Goal: Information Seeking & Learning: Check status

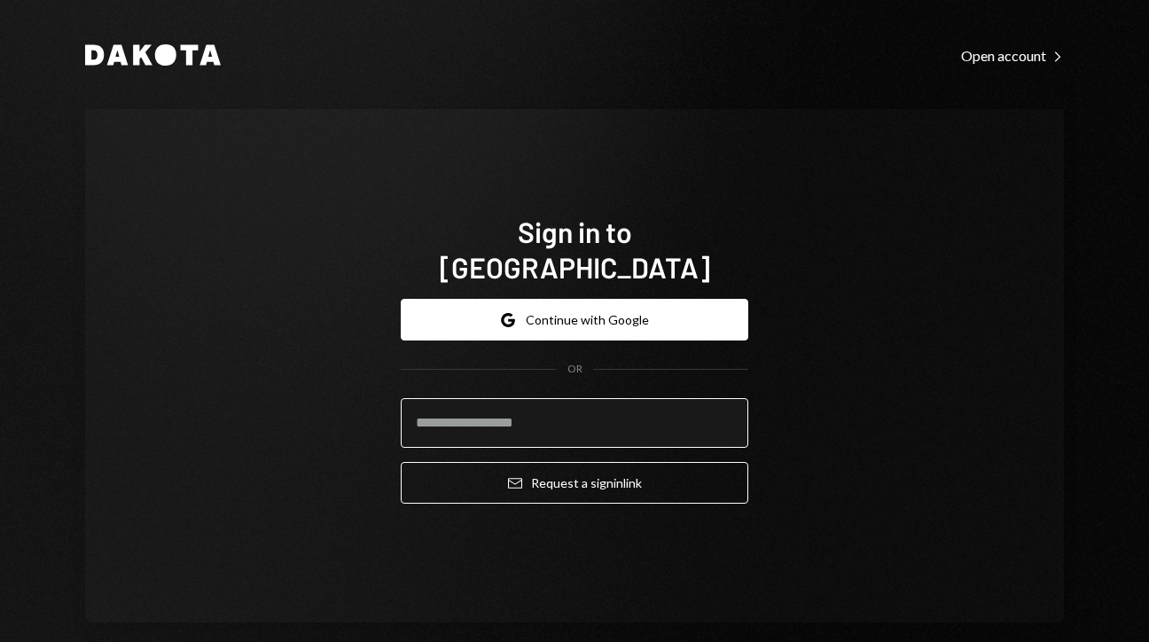
click at [534, 417] on input "email" at bounding box center [574, 423] width 347 height 50
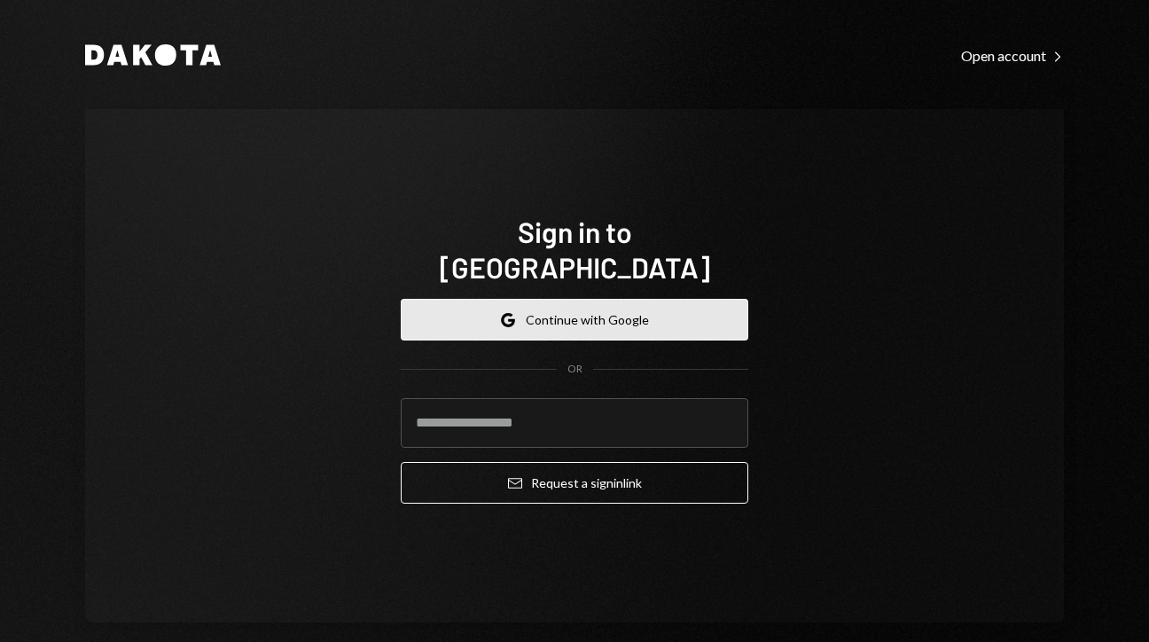
click at [582, 305] on button "Google Continue with Google" at bounding box center [574, 320] width 347 height 42
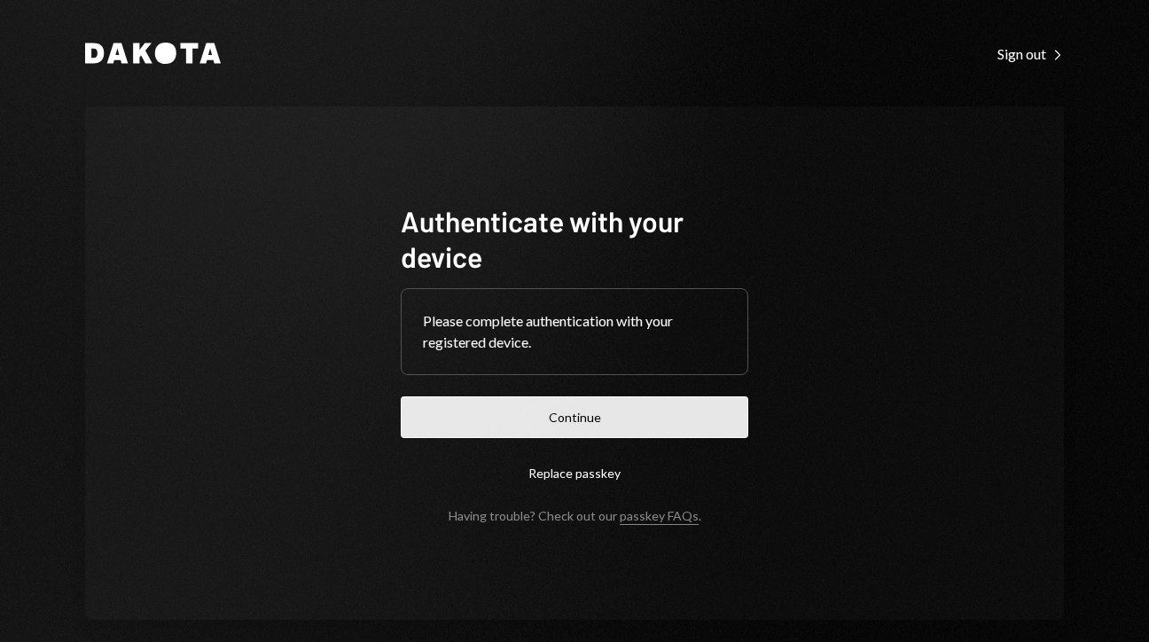
click at [589, 426] on button "Continue" at bounding box center [574, 417] width 347 height 42
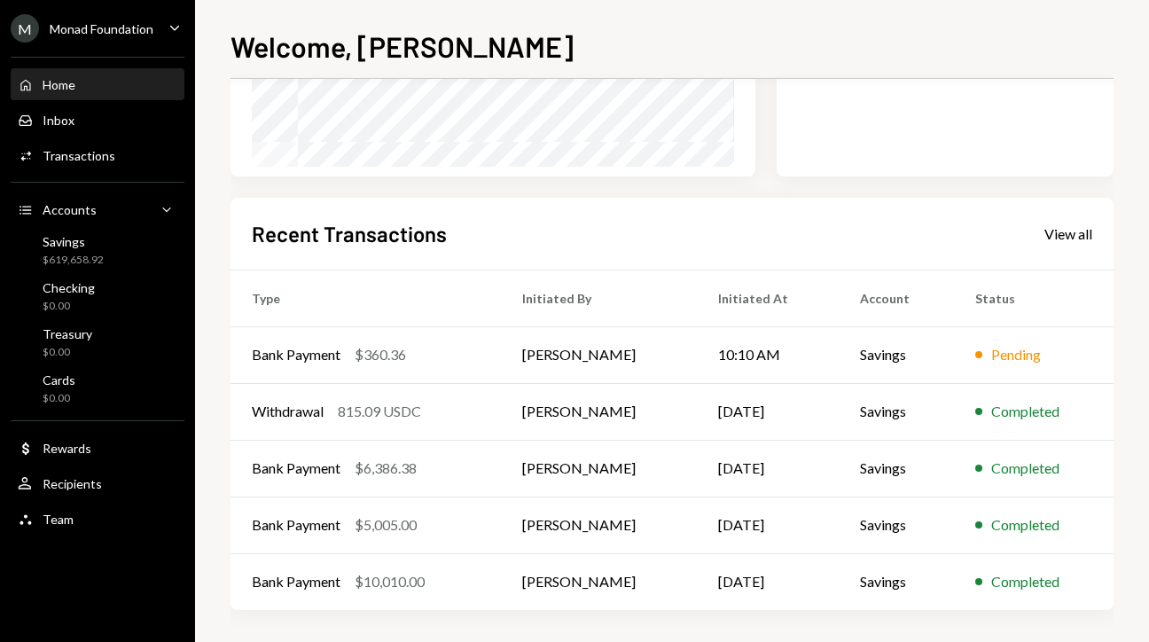
scroll to position [342, 0]
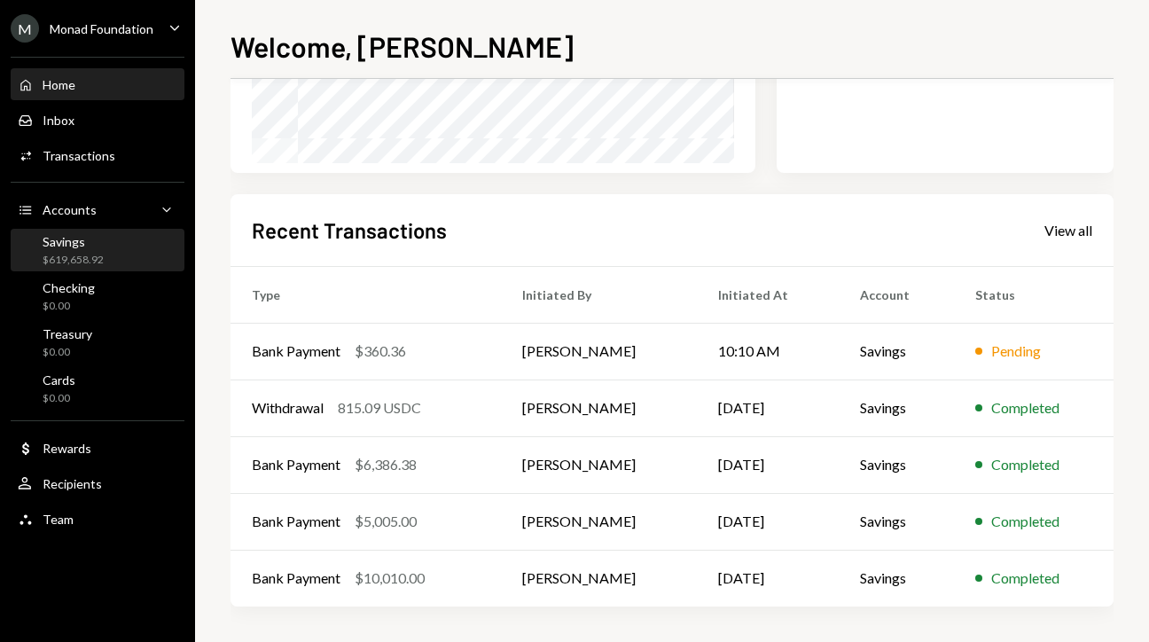
click at [114, 259] on div "Savings $619,658.92" at bounding box center [98, 251] width 160 height 34
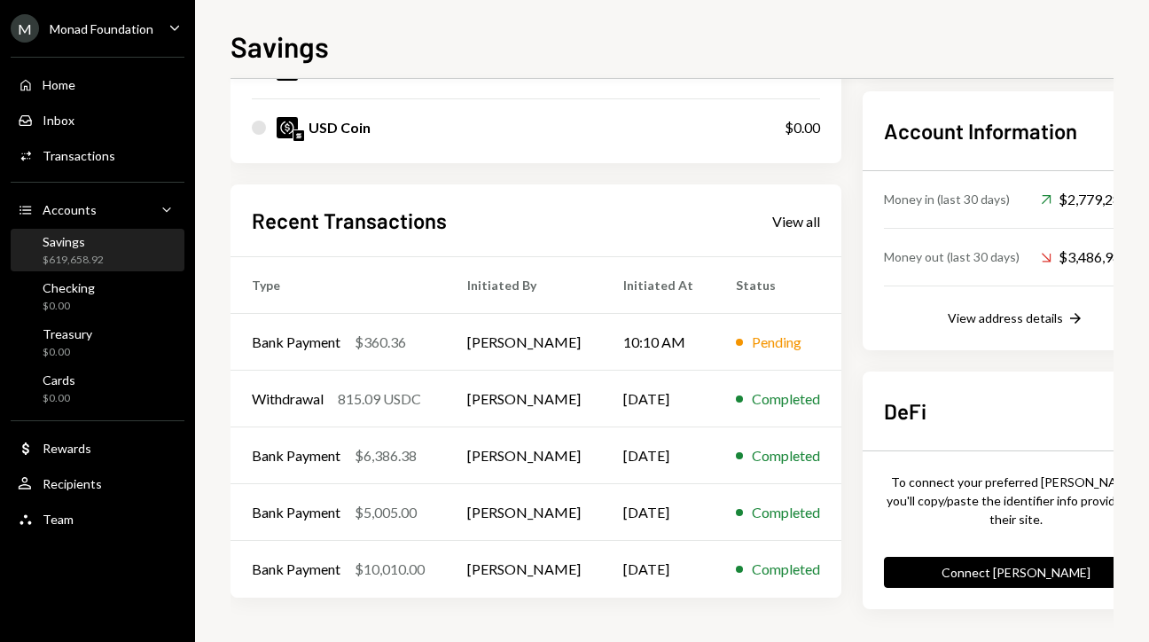
scroll to position [495, 0]
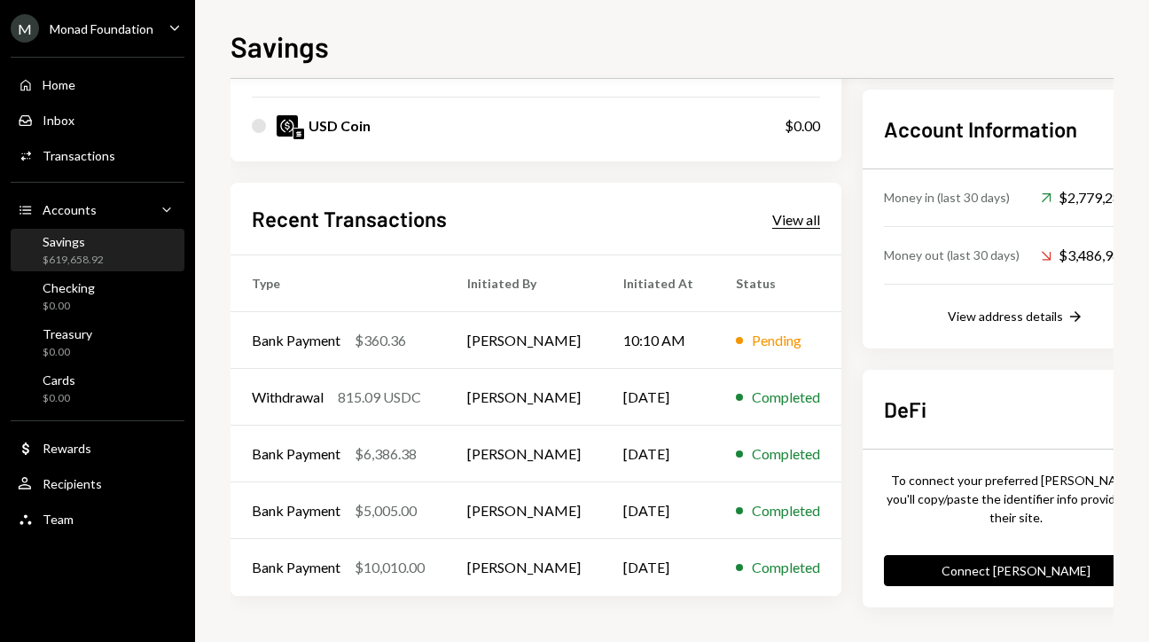
click at [791, 227] on div "View all" at bounding box center [796, 220] width 48 height 18
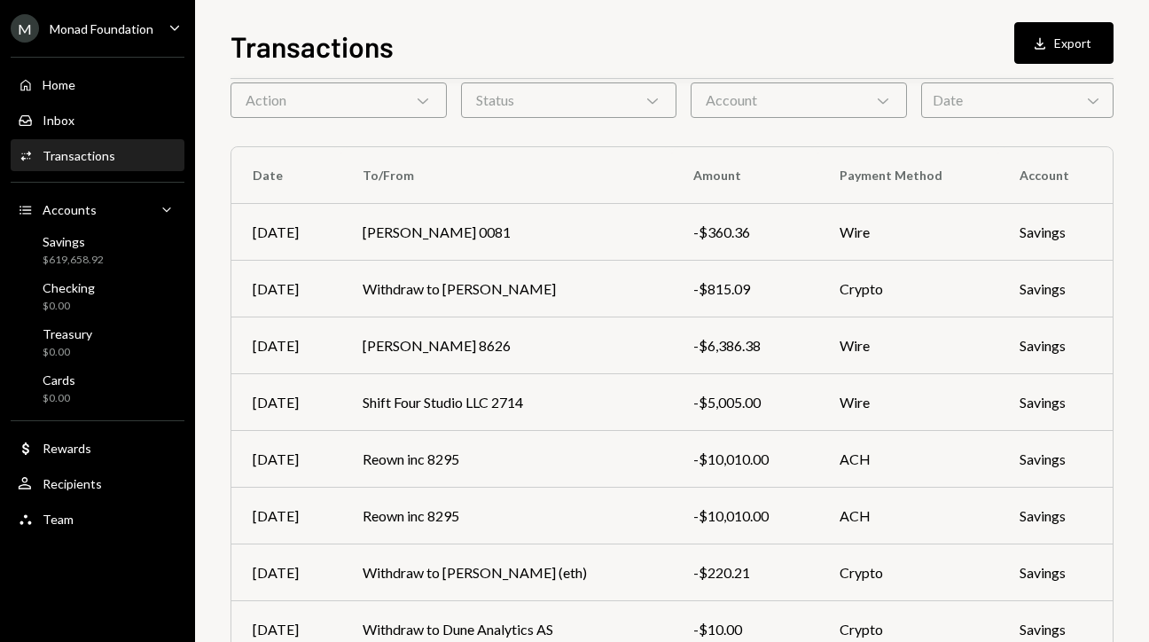
scroll to position [92, 0]
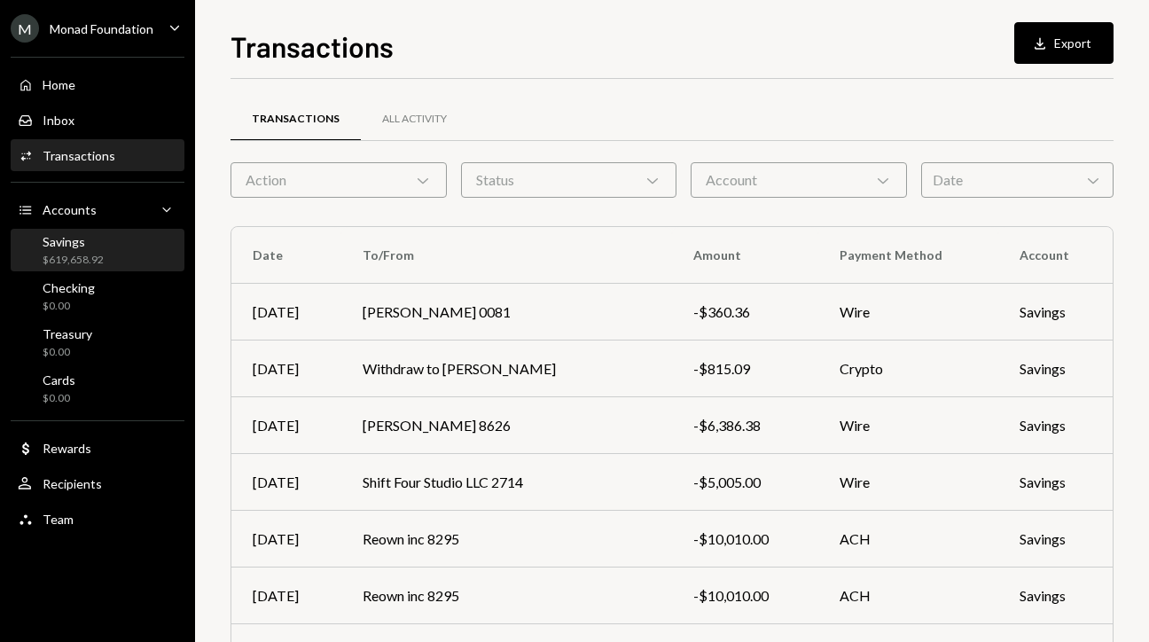
click at [92, 253] on div "$619,658.92" at bounding box center [73, 260] width 61 height 15
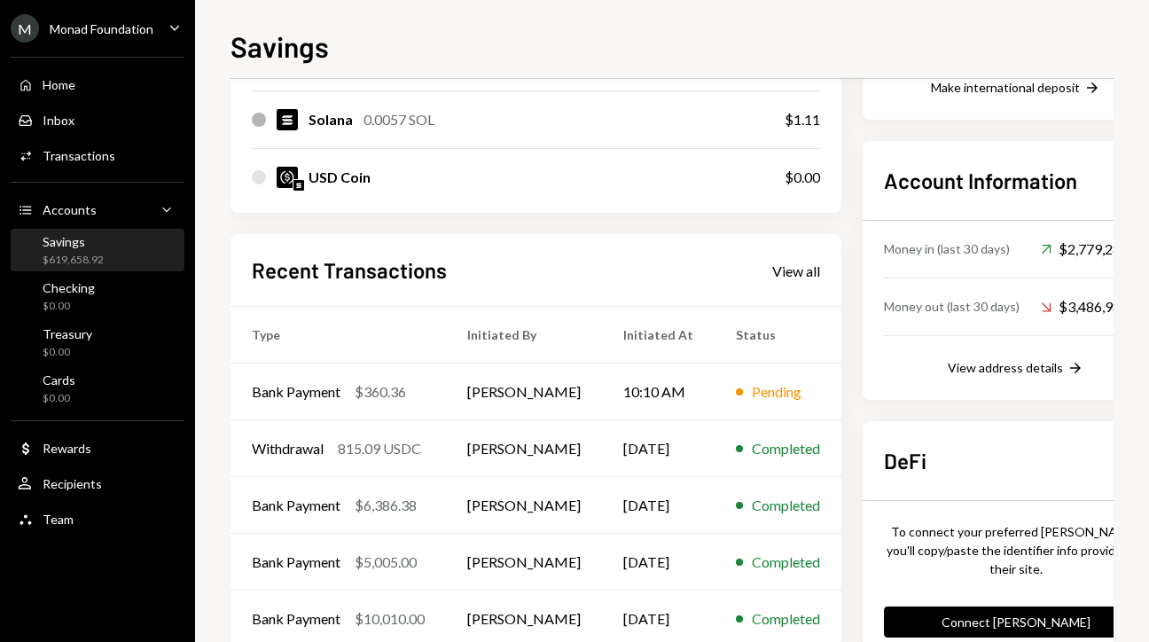
scroll to position [495, 0]
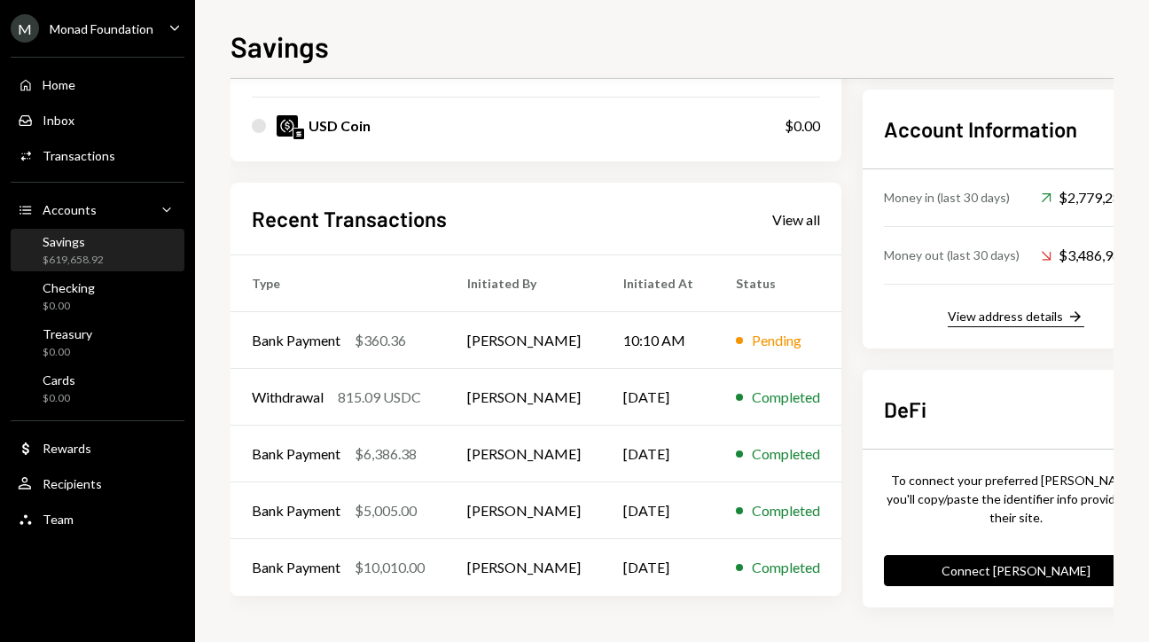
click at [995, 308] on div "View address details" at bounding box center [1004, 315] width 115 height 15
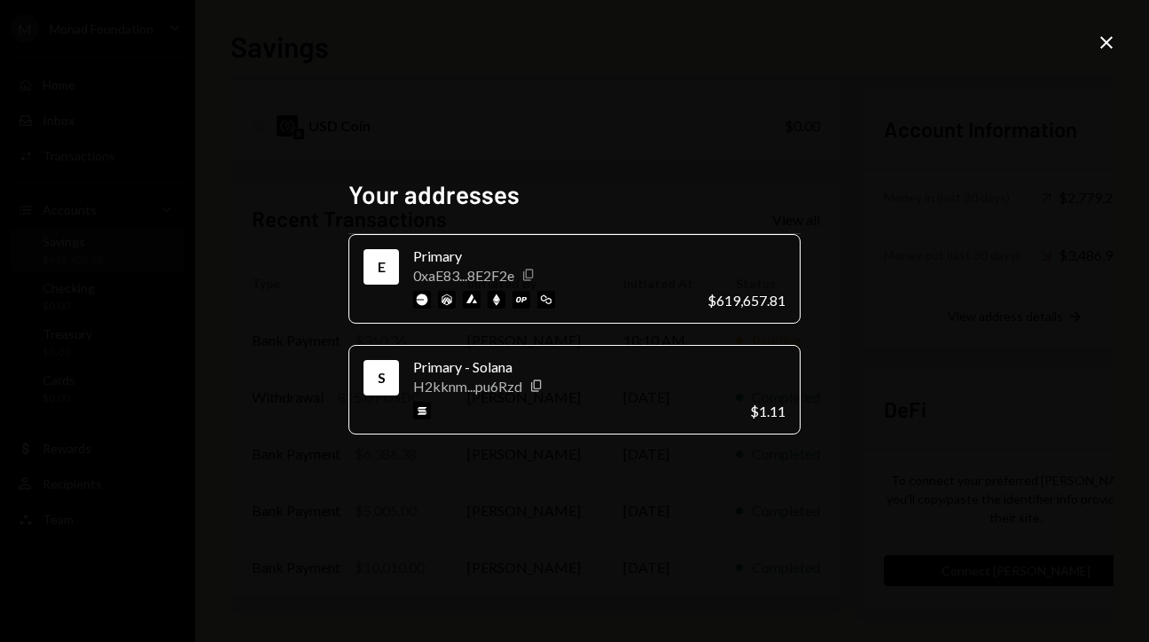
click at [533, 278] on icon "Copy" at bounding box center [528, 275] width 14 height 14
click at [353, 96] on div "Your addresses E Primary 0xaE83...8E2F2e Copy $619,657.81 S Primary - Solana H2…" at bounding box center [574, 321] width 1149 height 642
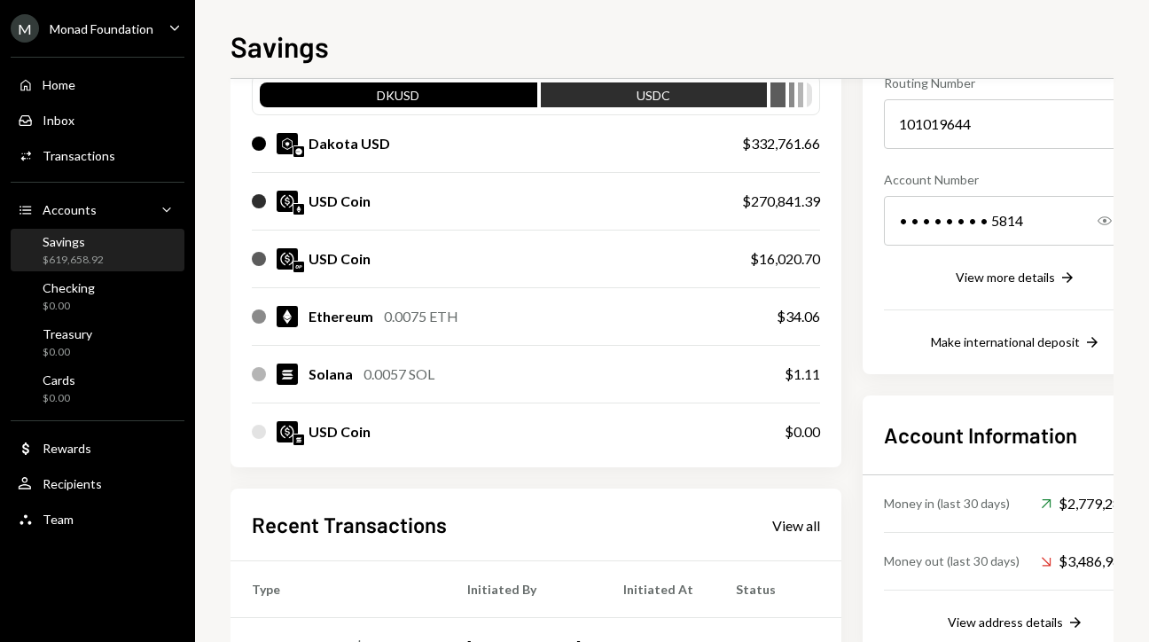
scroll to position [183, 0]
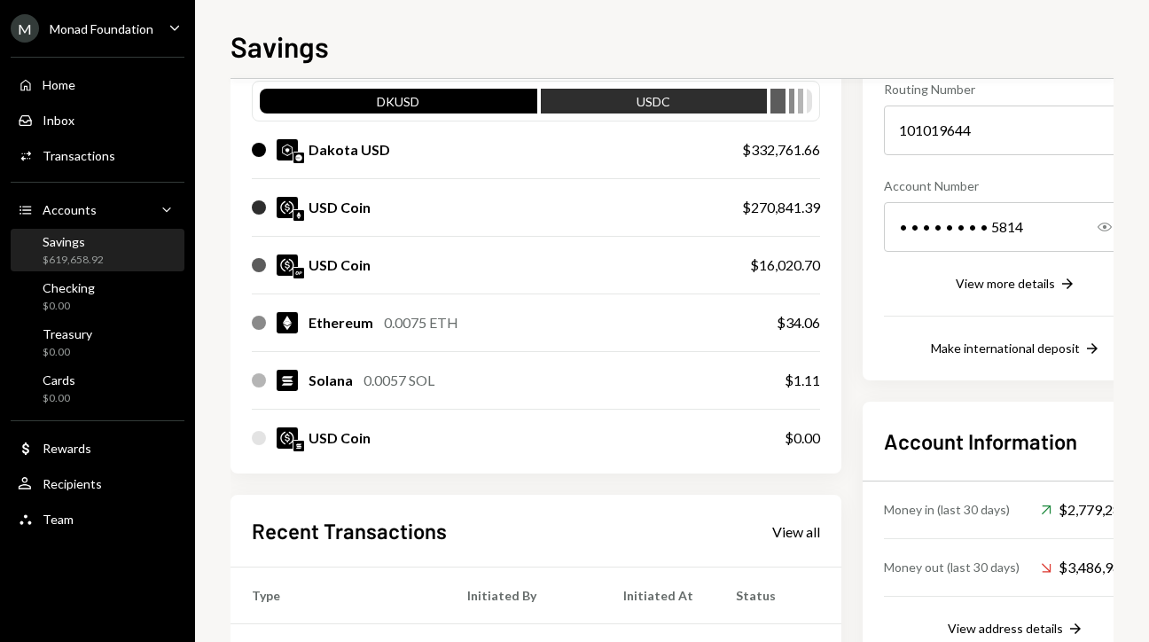
click at [330, 264] on div "USD Coin" at bounding box center [339, 264] width 62 height 21
click at [261, 268] on div at bounding box center [259, 265] width 14 height 14
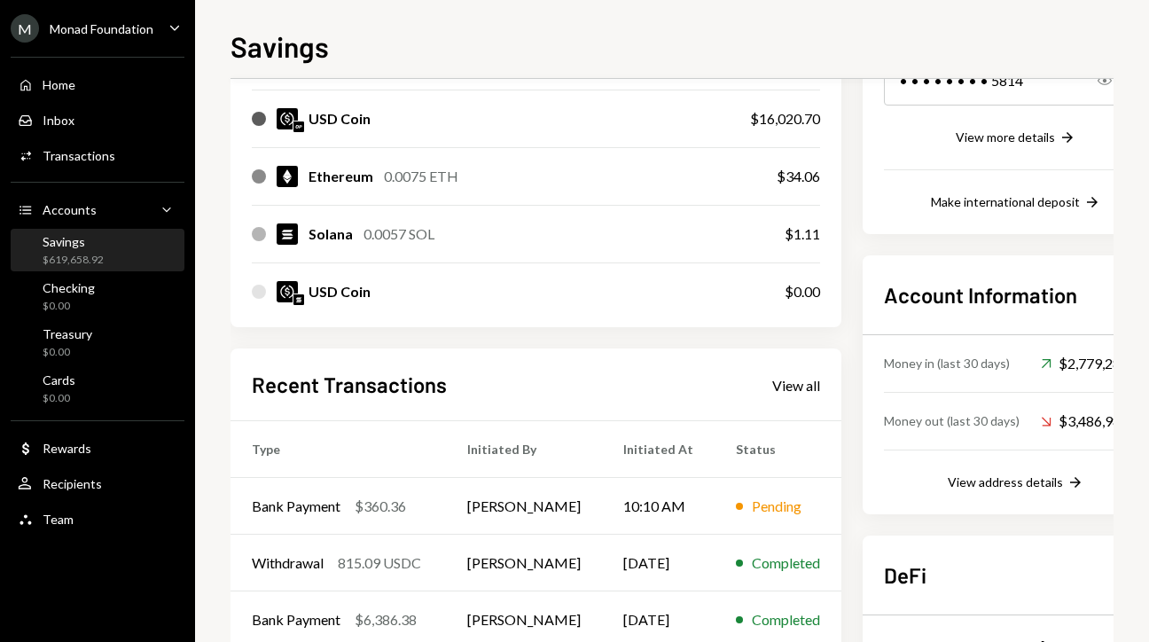
scroll to position [354, 0]
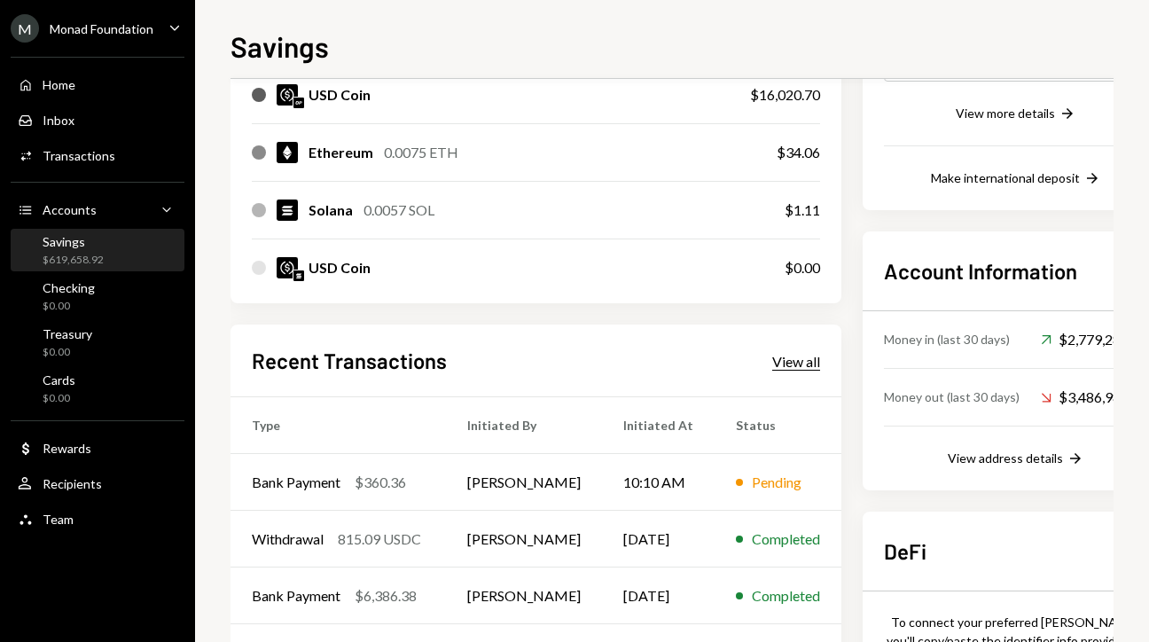
click at [785, 362] on div "View all" at bounding box center [796, 362] width 48 height 18
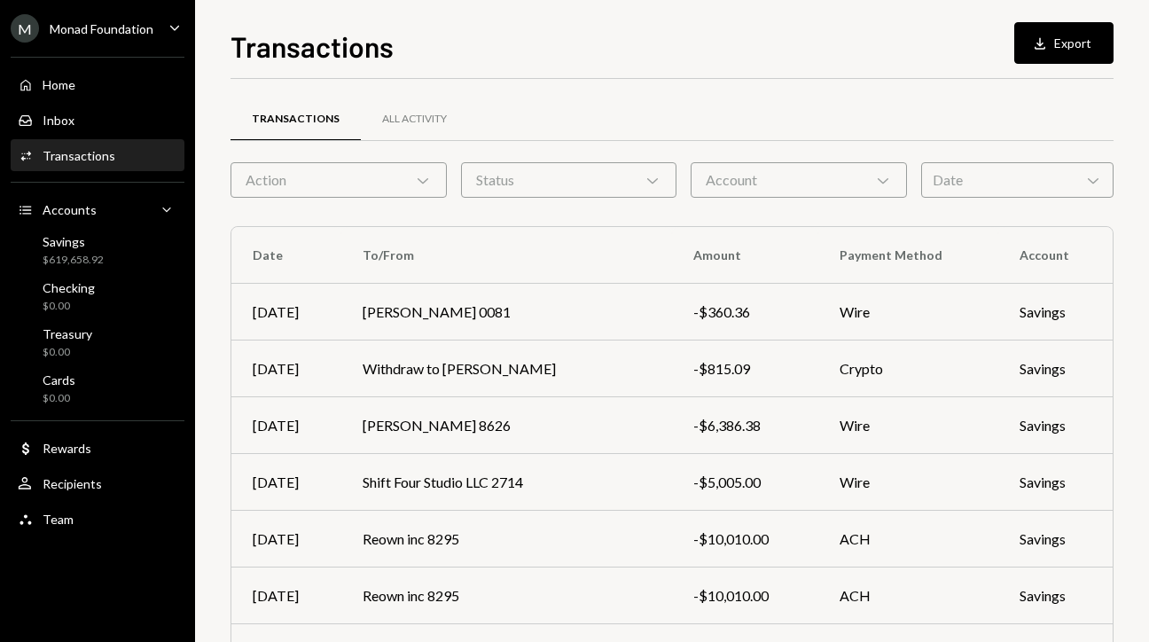
click at [768, 166] on div "Account Chevron Down" at bounding box center [798, 179] width 216 height 35
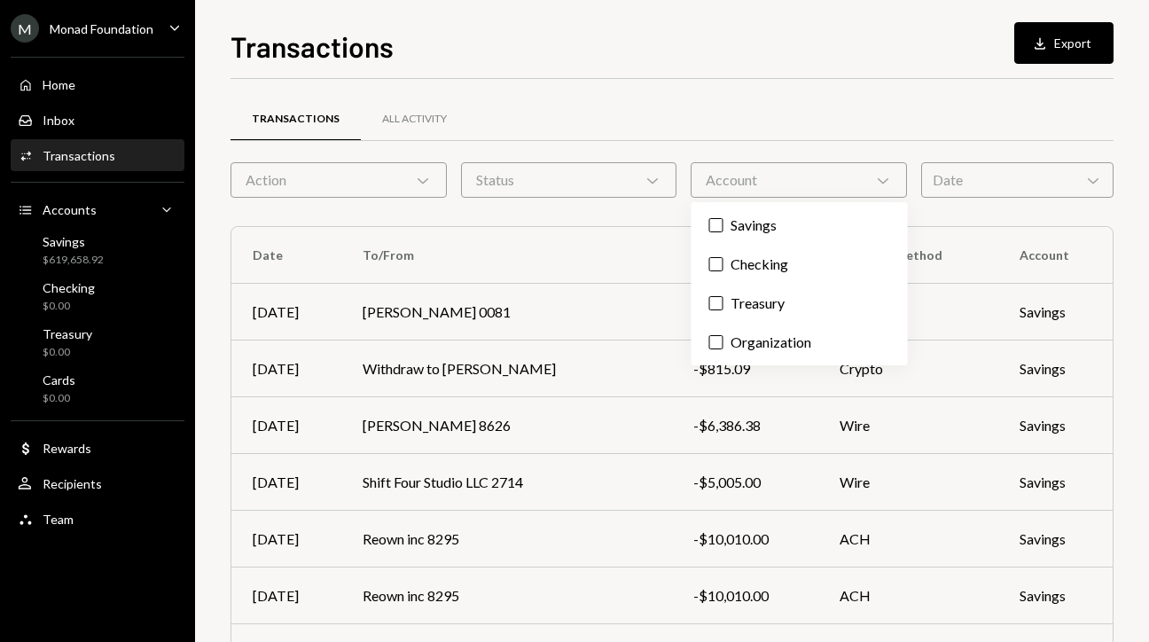
click at [571, 175] on div "Status Chevron Down" at bounding box center [569, 179] width 216 height 35
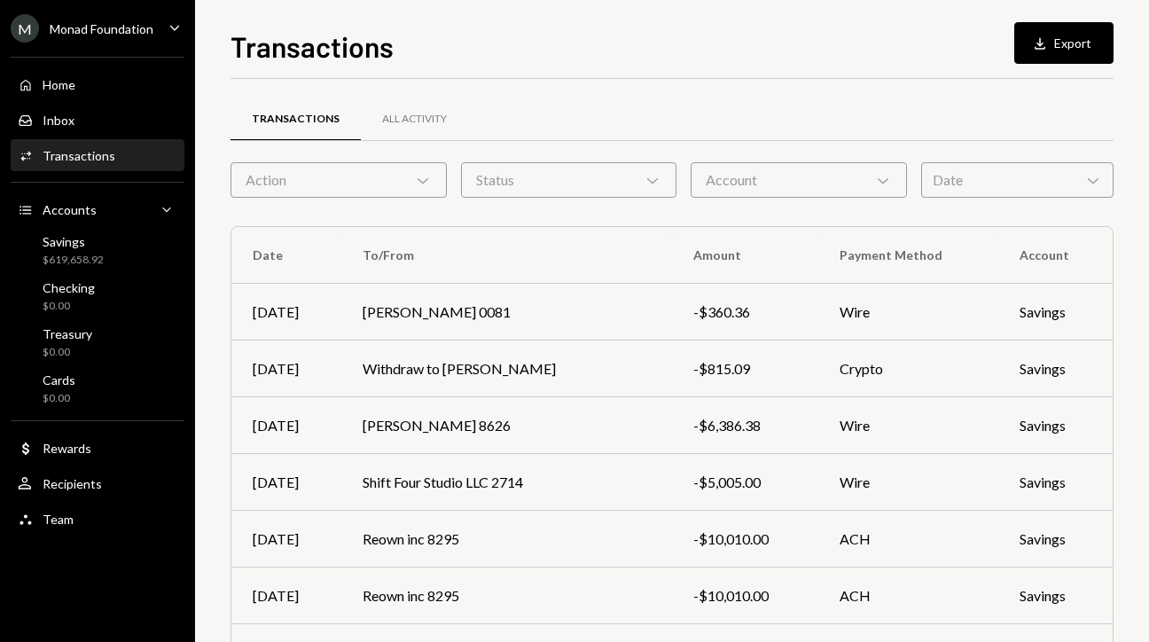
click at [359, 160] on div "Transactions All Activity" at bounding box center [671, 130] width 883 height 66
click at [347, 183] on div "Action Chevron Down" at bounding box center [338, 179] width 216 height 35
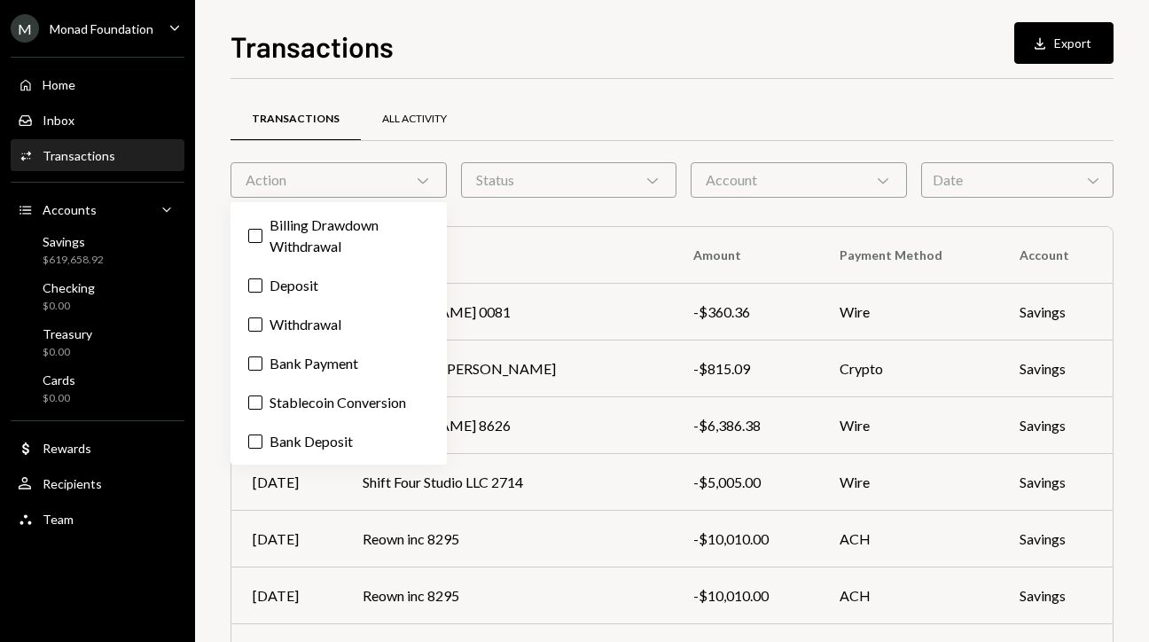
click at [419, 117] on div "All Activity" at bounding box center [414, 119] width 65 height 15
